Goal: Task Accomplishment & Management: Use online tool/utility

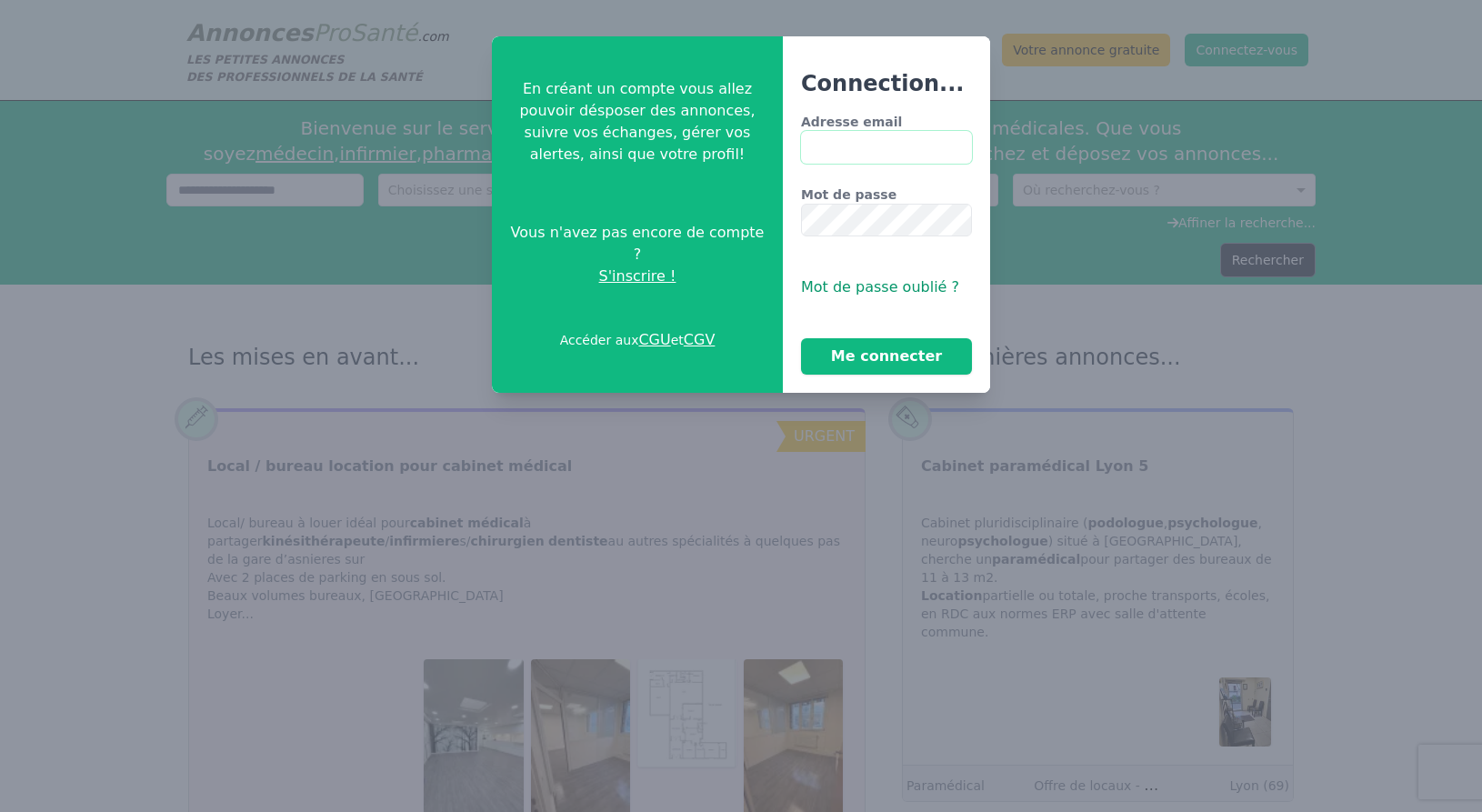
click at [846, 151] on input "Adresse email" at bounding box center [885, 147] width 171 height 33
type input "**********"
click at [801, 338] on button "Me connecter" at bounding box center [885, 356] width 171 height 36
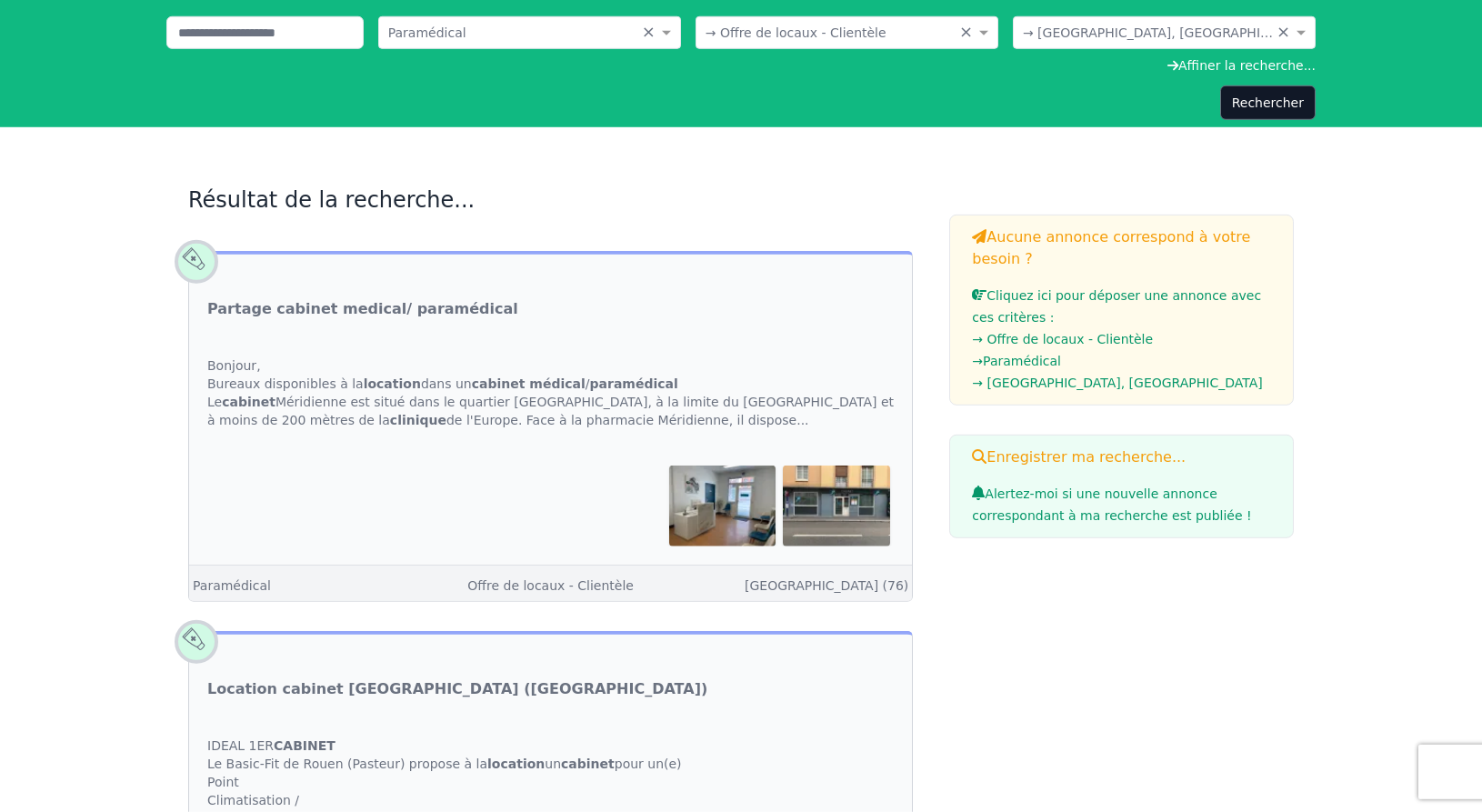
scroll to position [278, 0]
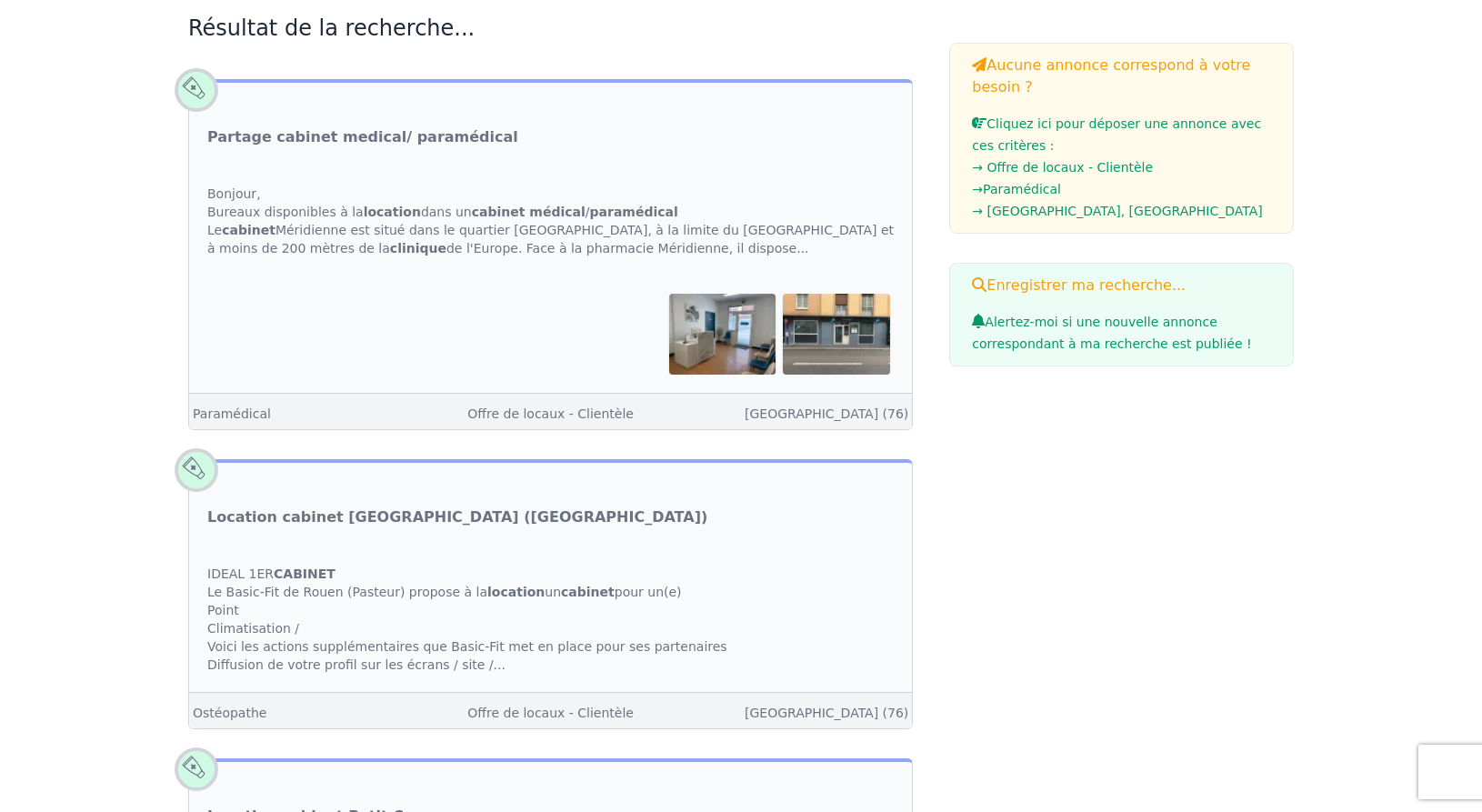
click at [357, 203] on div "Bonjour, Bureaux disponibles à la location dans un cabinet médical / paramédica…" at bounding box center [550, 221] width 723 height 109
click at [350, 134] on link "Partage cabinet medical/ paramédical" at bounding box center [362, 137] width 311 height 22
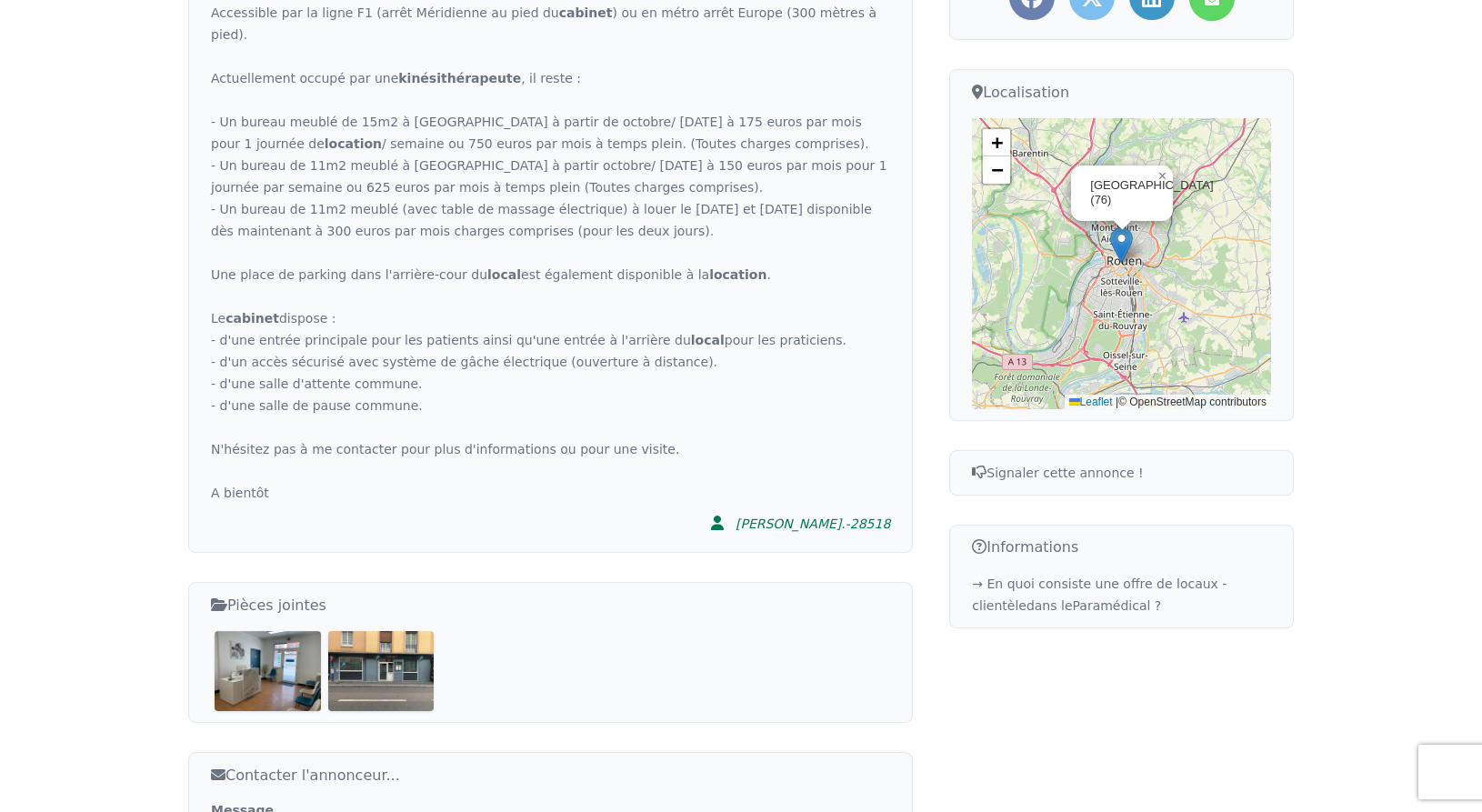
scroll to position [463, 0]
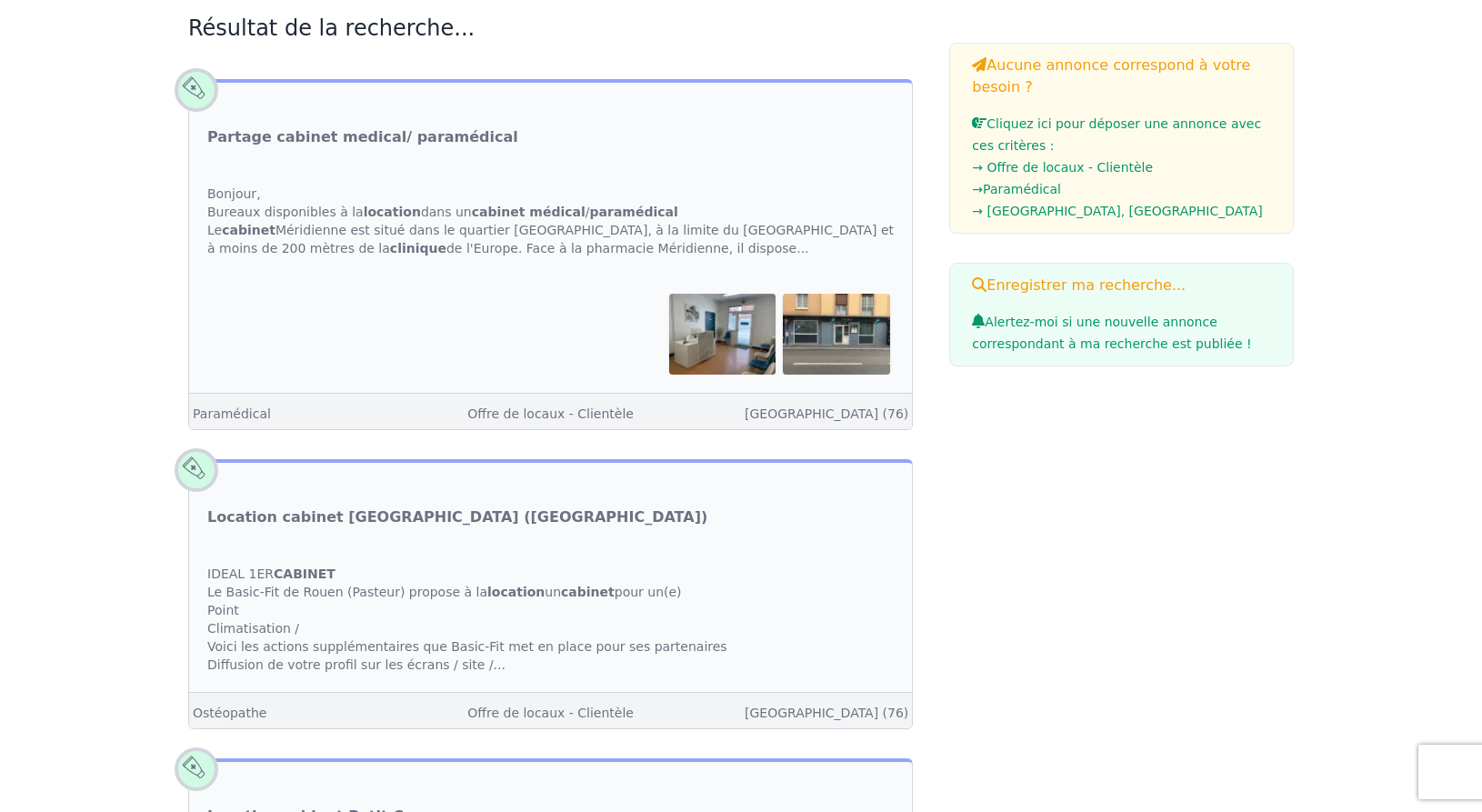
scroll to position [648, 0]
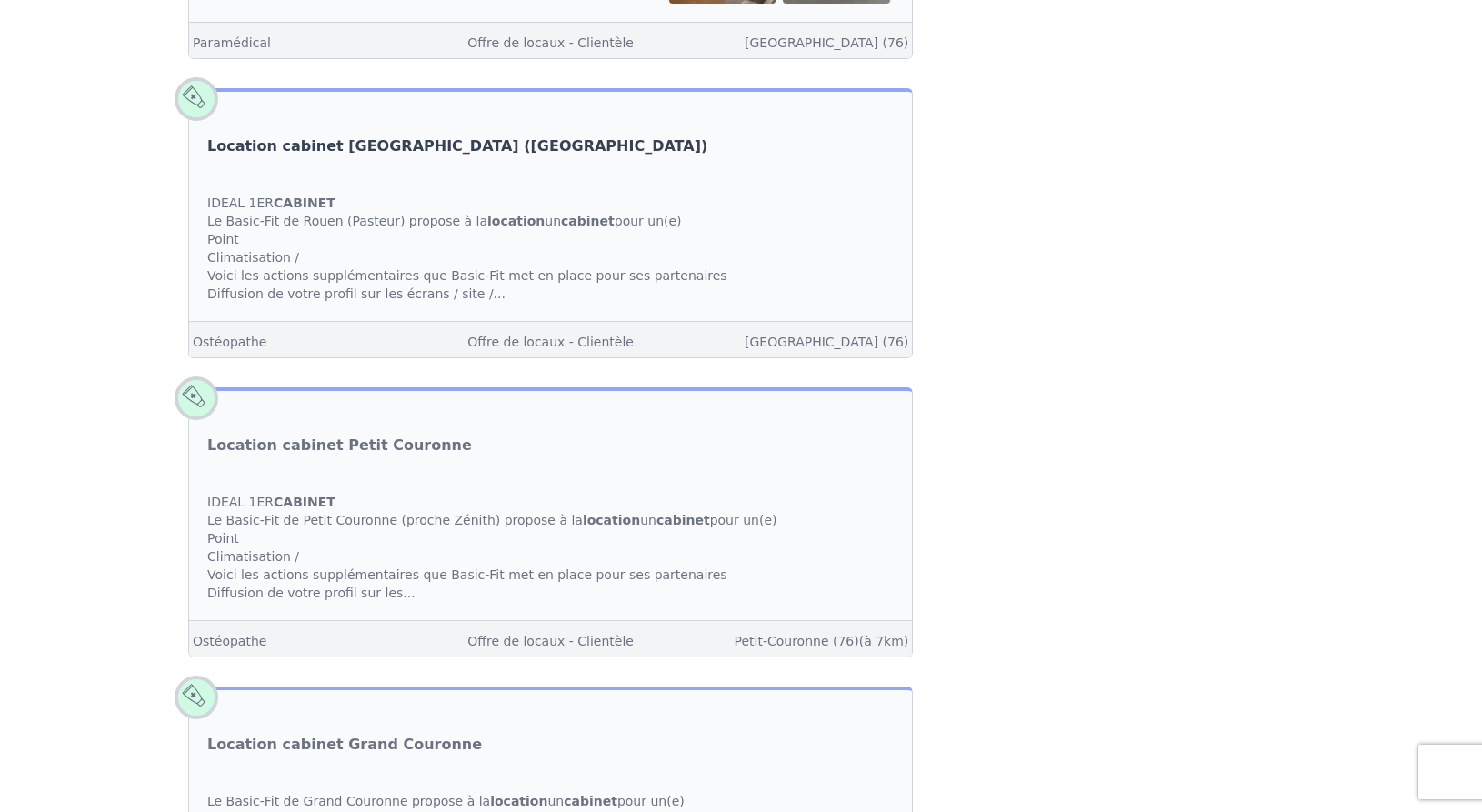
click at [270, 142] on link "Location cabinet [GEOGRAPHIC_DATA] ([GEOGRAPHIC_DATA])" at bounding box center [457, 146] width 500 height 22
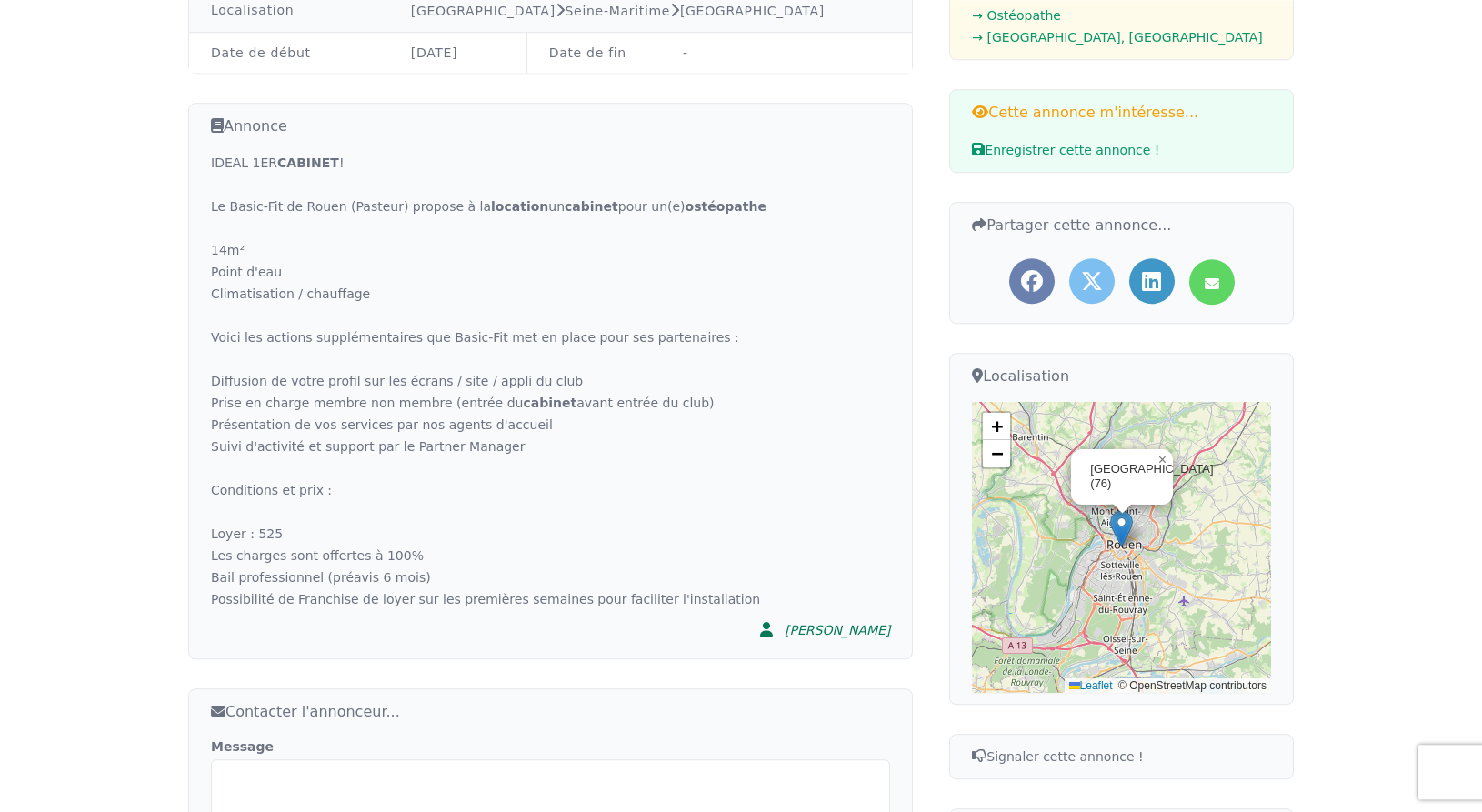
scroll to position [463, 0]
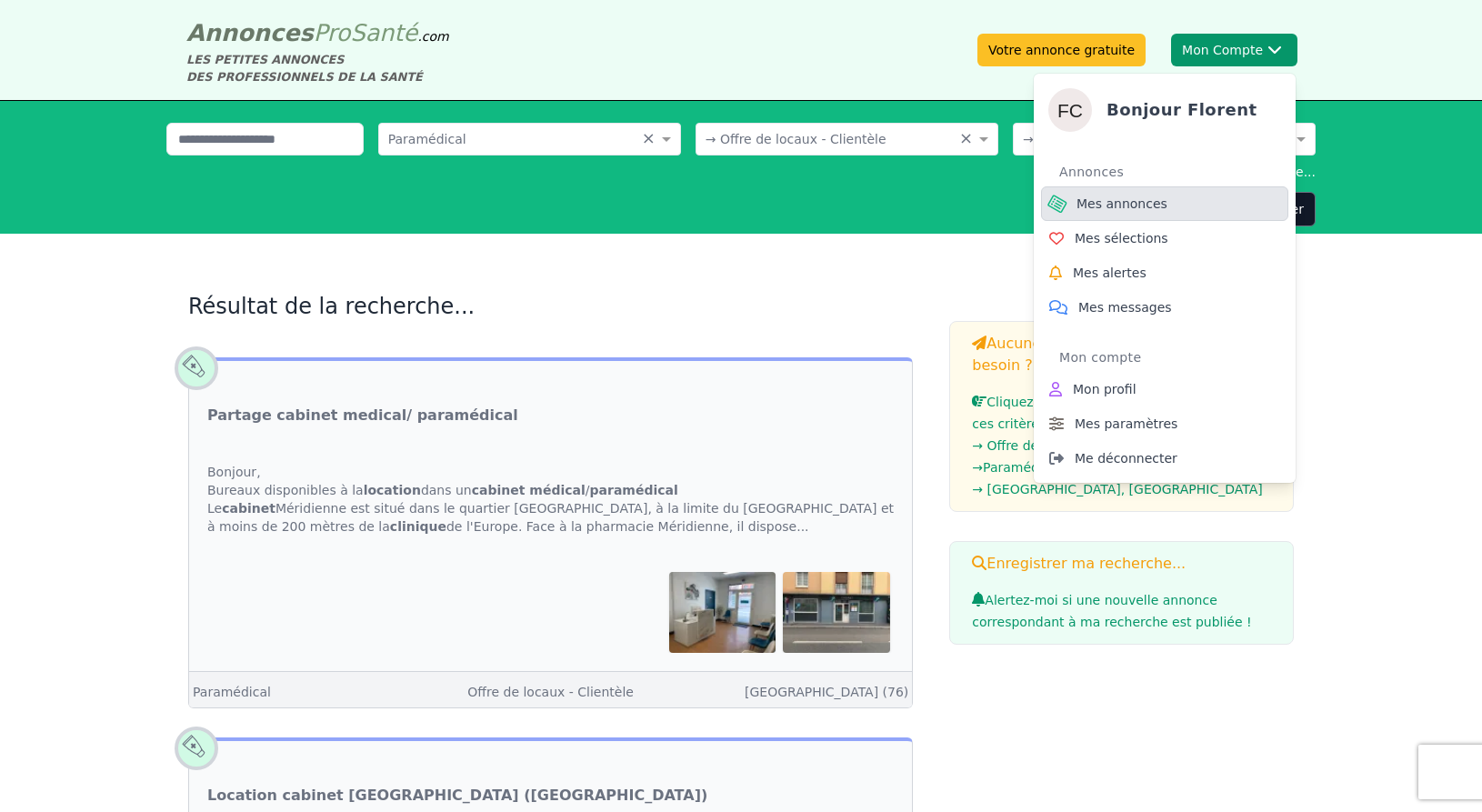
click at [1128, 202] on span "Mes annonces" at bounding box center [1122, 203] width 91 height 18
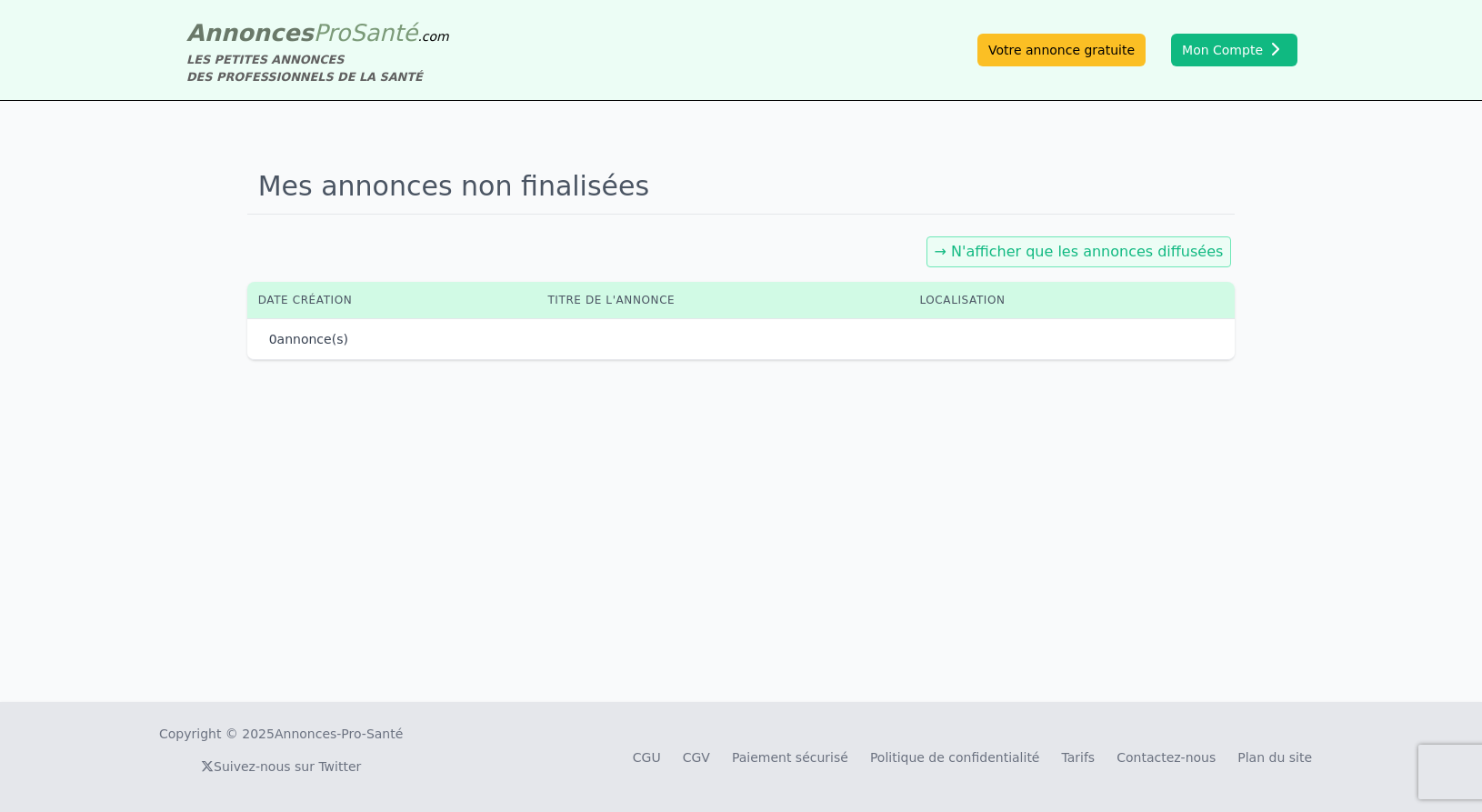
click at [1125, 260] on link "→ N'afficher que les annonces diffusées" at bounding box center [1079, 251] width 289 height 18
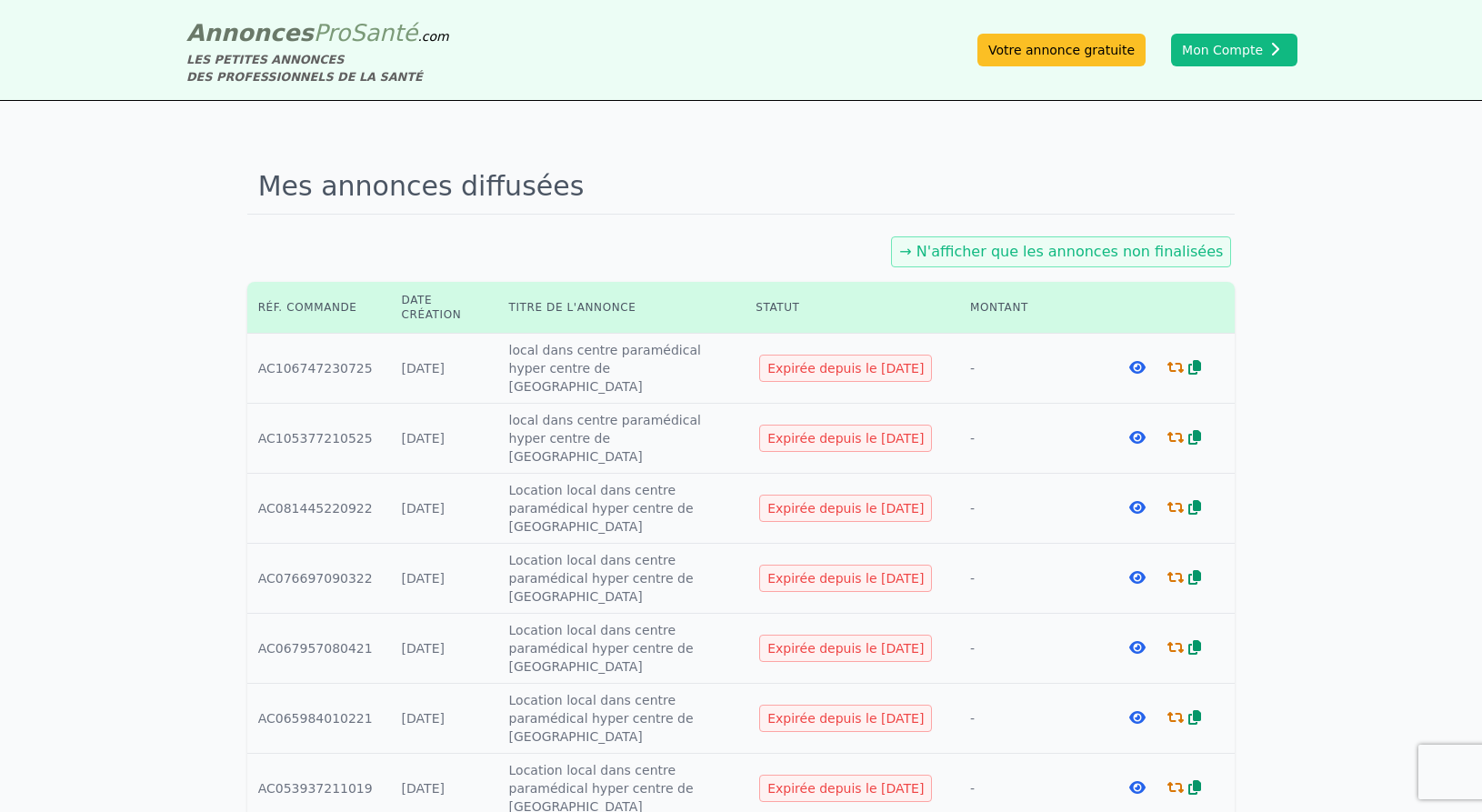
click at [1174, 360] on icon at bounding box center [1175, 367] width 17 height 15
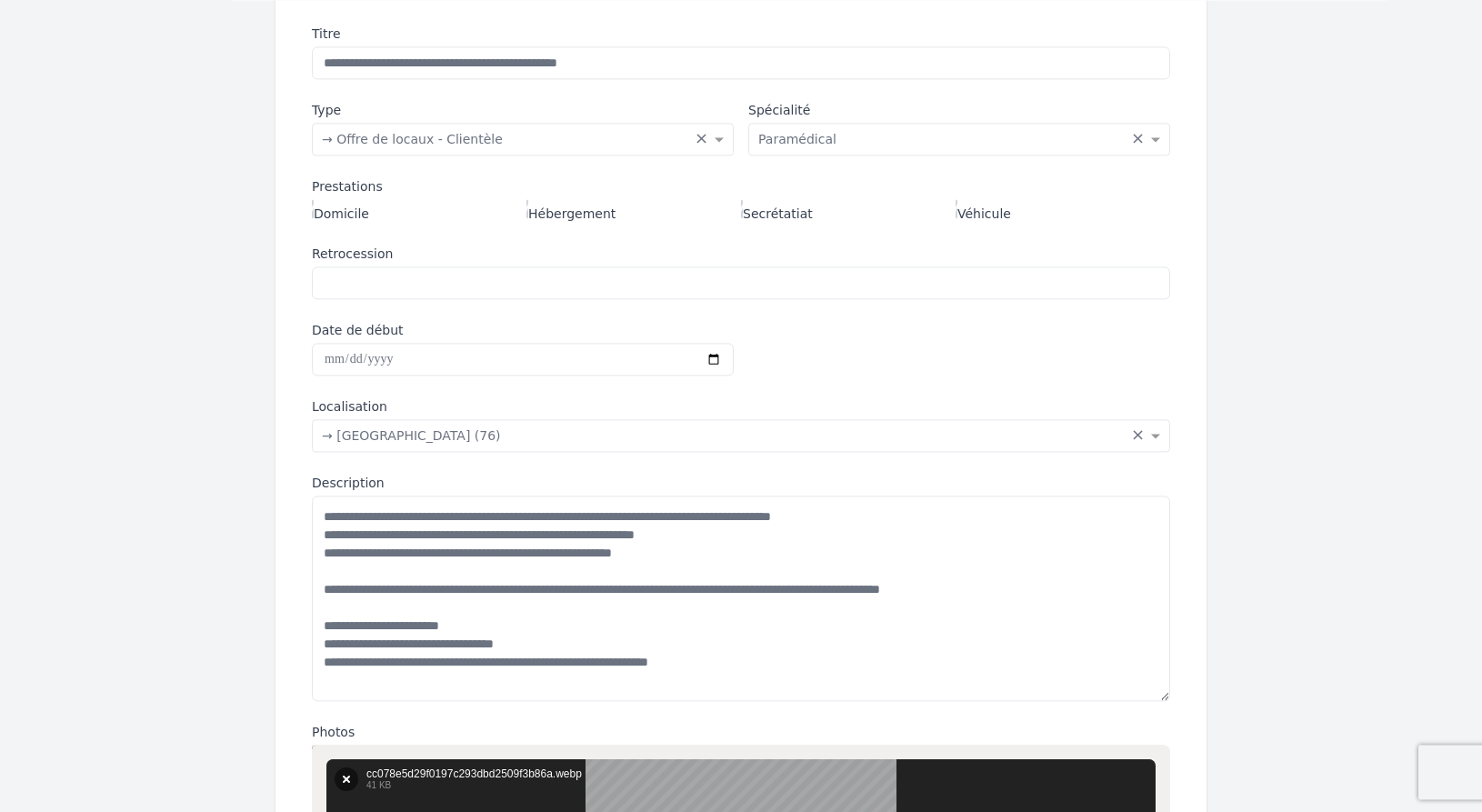
scroll to position [278, 0]
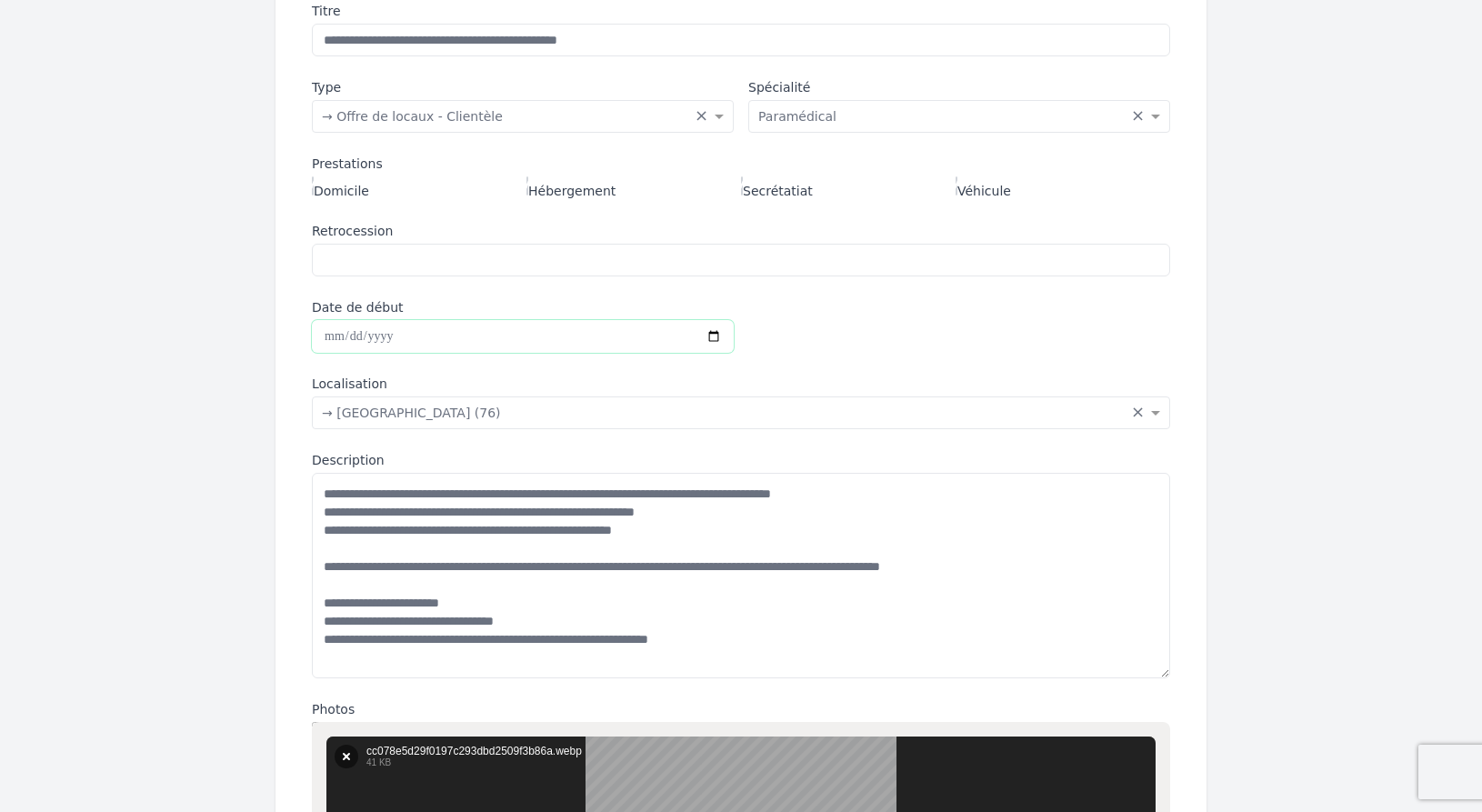
click at [465, 333] on input "Date de début" at bounding box center [523, 336] width 422 height 33
click at [725, 330] on input "Date de début" at bounding box center [523, 336] width 422 height 33
click at [711, 330] on input "Date de début" at bounding box center [523, 336] width 422 height 33
type input "**********"
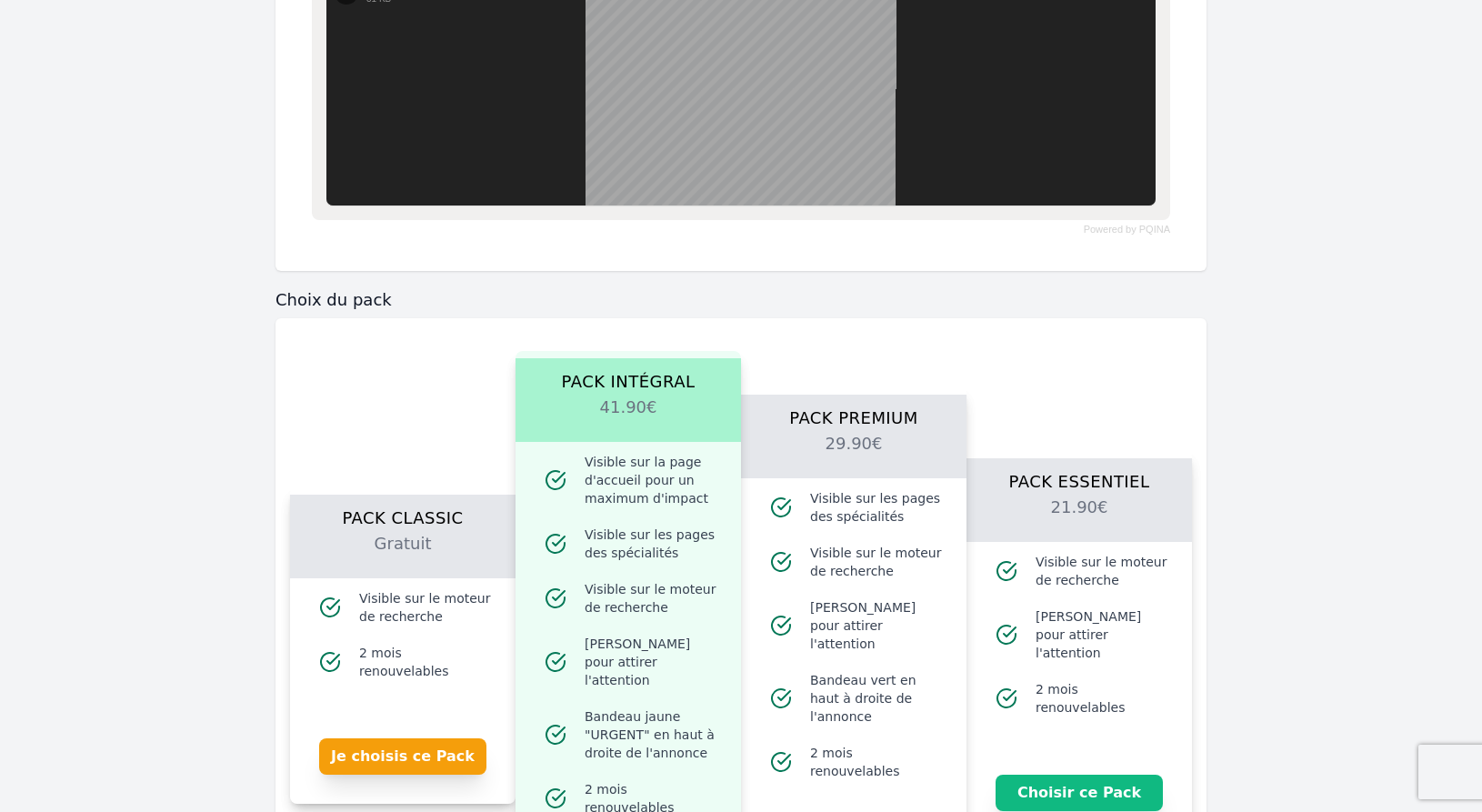
scroll to position [1946, 0]
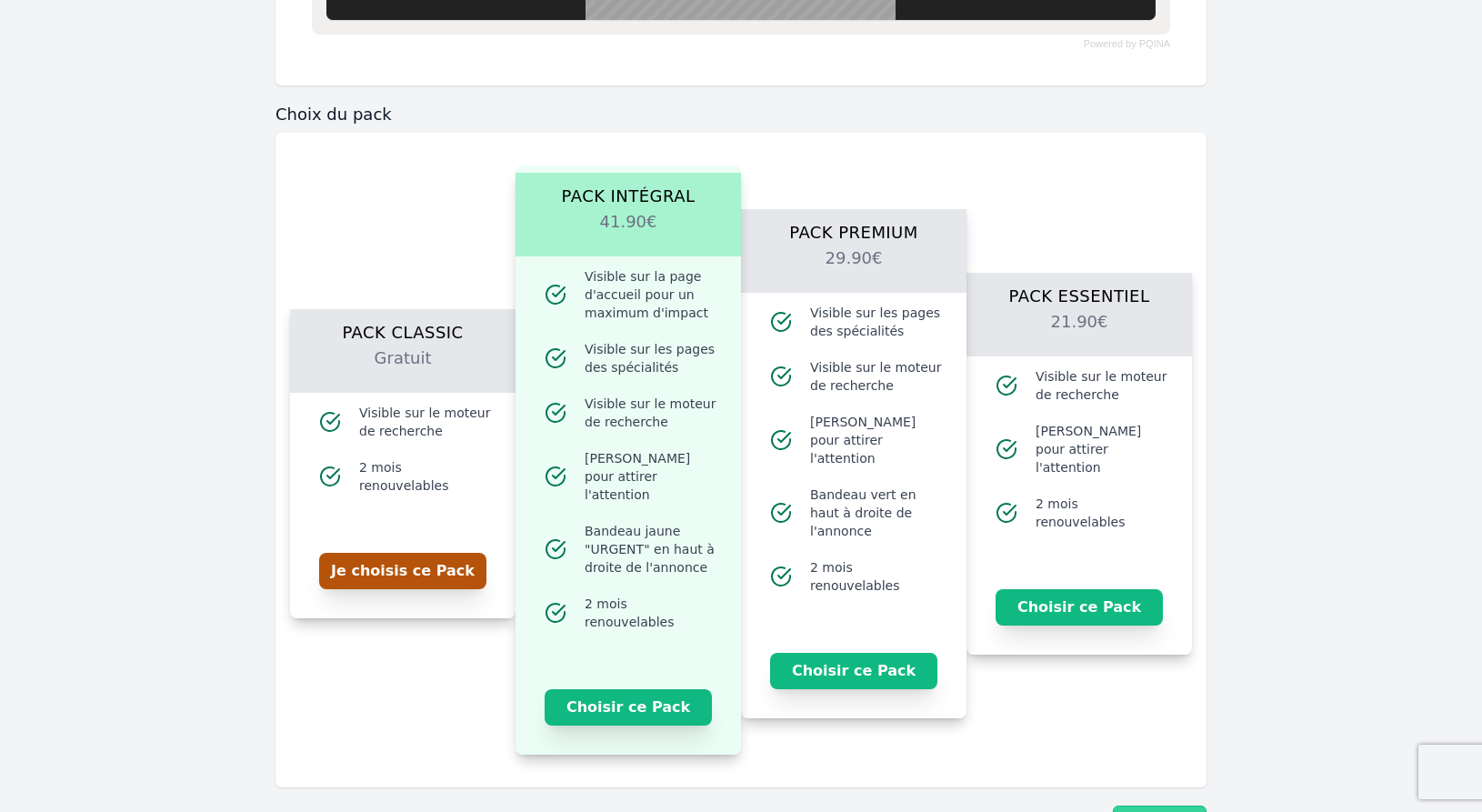
click at [411, 557] on button "Je choisis ce Pack" at bounding box center [403, 571] width 168 height 36
